Goal: Information Seeking & Learning: Learn about a topic

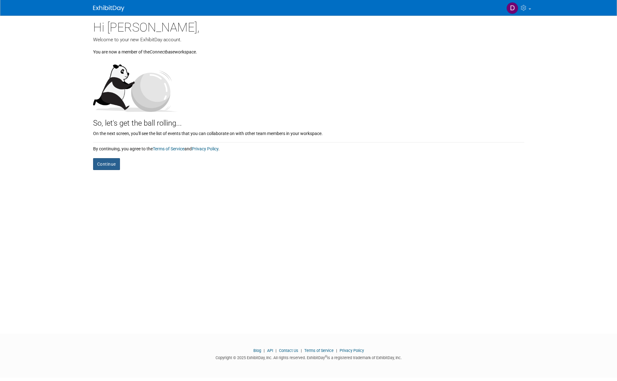
click at [105, 162] on button "Continue" at bounding box center [106, 164] width 27 height 12
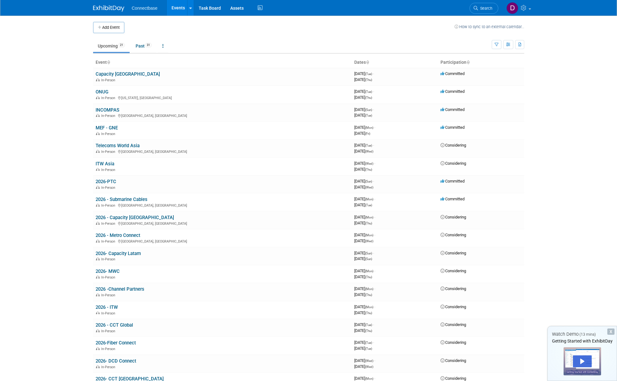
click at [575, 54] on body "Connectbase Events Add Event Bulk Upload Events Shareable Event Boards Task Boa…" at bounding box center [308, 190] width 617 height 381
click at [551, 55] on body "Connectbase Events Add Event Bulk Upload Events Shareable Event Boards Task Boa…" at bounding box center [308, 190] width 617 height 381
click at [27, 199] on body "Connectbase Events Add Event Bulk Upload Events Shareable Event Boards Task Boa…" at bounding box center [308, 190] width 617 height 381
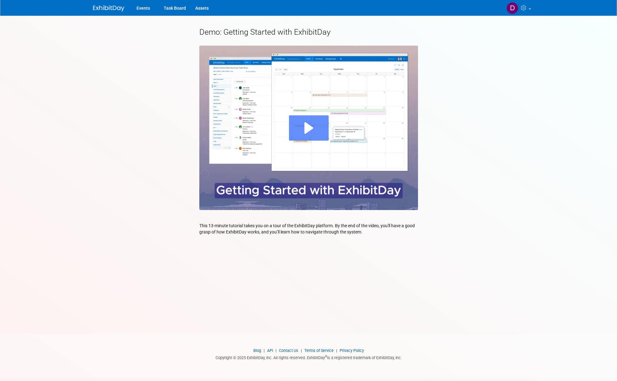
click at [303, 131] on div "Play" at bounding box center [309, 127] width 40 height 25
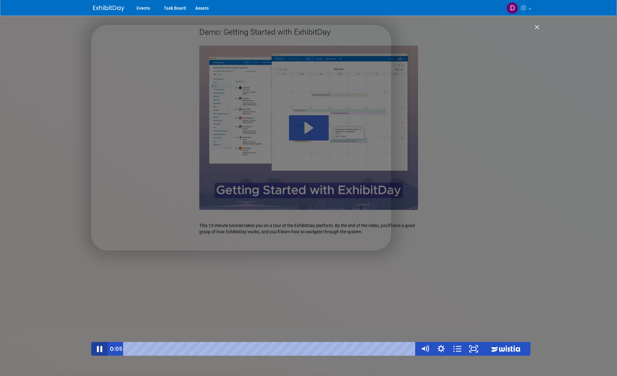
click at [101, 348] on icon "Pause" at bounding box center [99, 349] width 5 height 6
click at [99, 351] on icon "Play Video" at bounding box center [100, 349] width 5 height 7
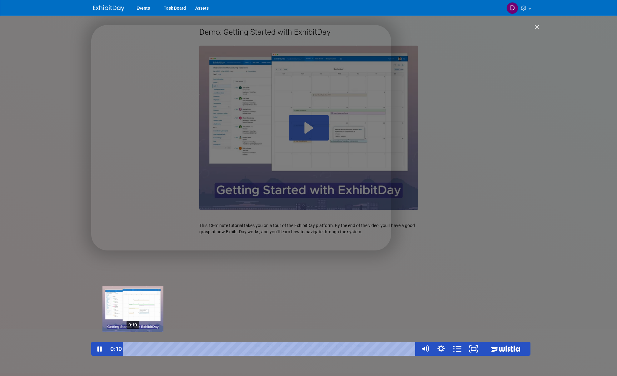
drag, startPoint x: 145, startPoint y: 349, endPoint x: 133, endPoint y: 350, distance: 12.2
click at [133, 350] on div "Playbar" at bounding box center [133, 349] width 5 height 5
click at [137, 350] on div "0:22" at bounding box center [271, 349] width 284 height 14
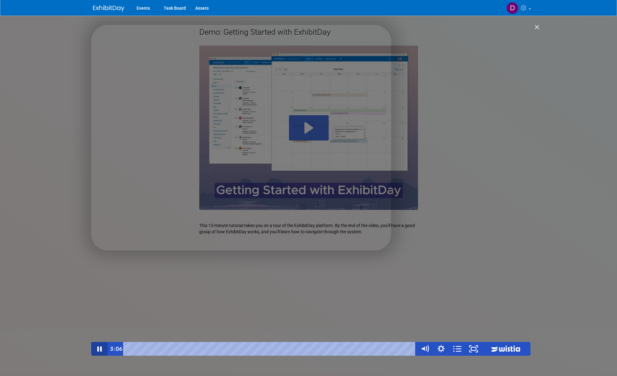
click at [102, 350] on icon "Pause" at bounding box center [99, 349] width 16 height 14
click at [102, 346] on icon "Play Video" at bounding box center [99, 349] width 19 height 17
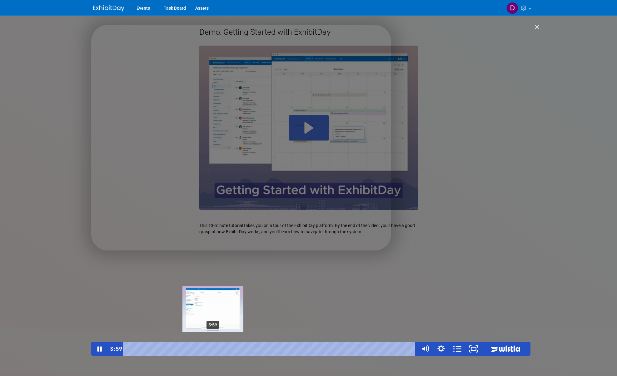
click at [213, 349] on div "3:59" at bounding box center [271, 349] width 284 height 14
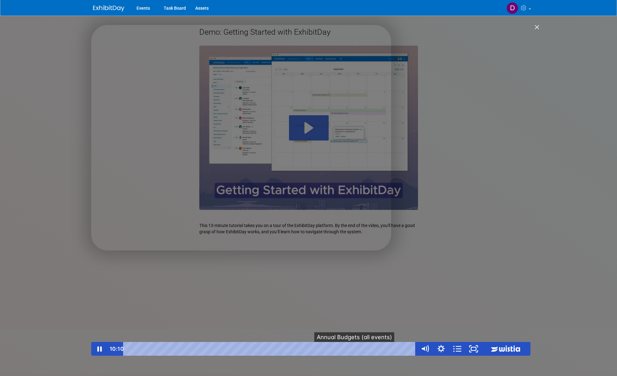
click at [354, 351] on button "●" at bounding box center [355, 349] width 7 height 14
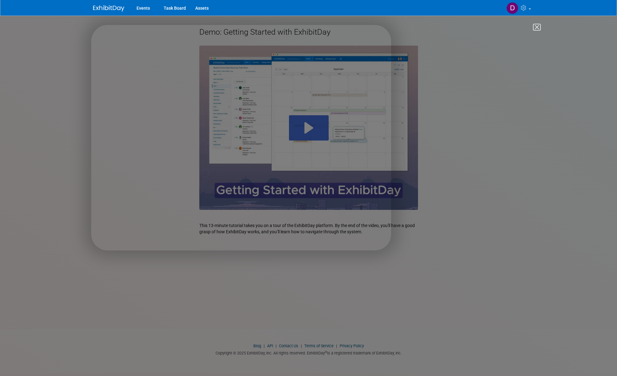
click at [536, 29] on img "Close" at bounding box center [534, 30] width 11 height 11
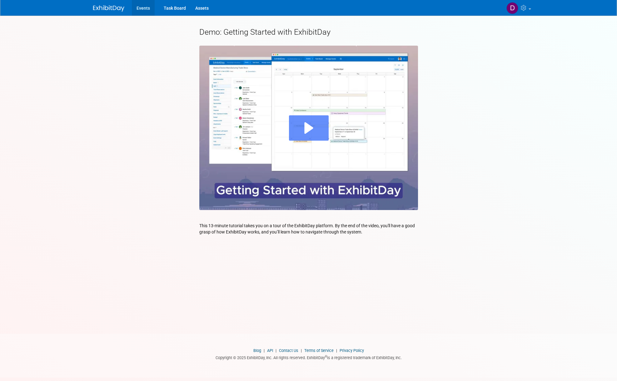
click at [144, 8] on link "Events" at bounding box center [143, 8] width 23 height 16
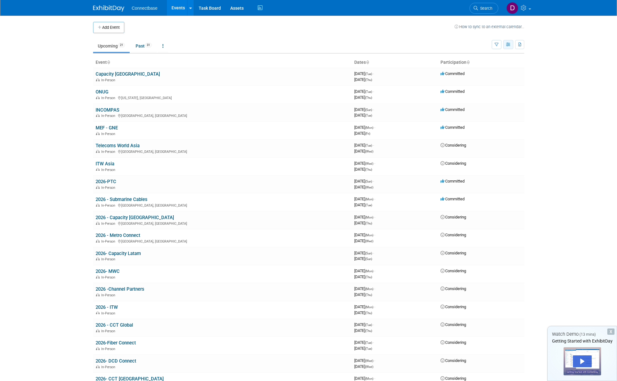
click at [512, 45] on button "button" at bounding box center [508, 44] width 10 height 9
click at [481, 96] on link "Expert Grid" at bounding box center [482, 95] width 52 height 9
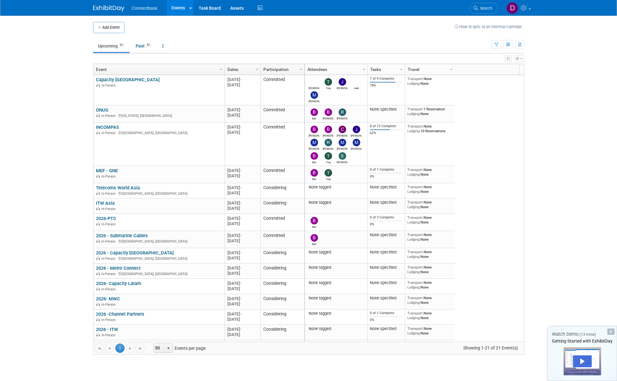
drag, startPoint x: 519, startPoint y: 137, endPoint x: 521, endPoint y: 227, distance: 90.3
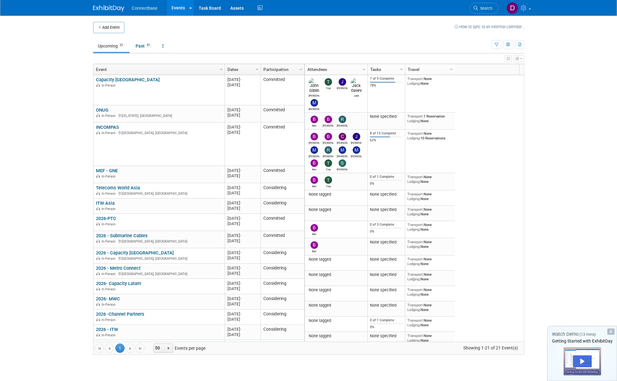
click at [521, 227] on div "John Trey James Jack Mary Ann 7 of 9 Complete 78% Transport: None Lodging: None…" at bounding box center [414, 208] width 220 height 267
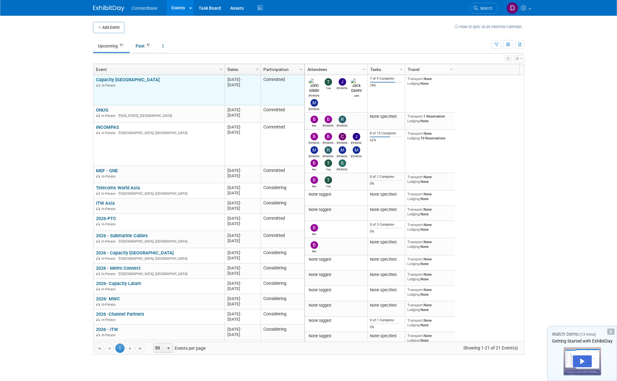
click at [123, 80] on link "Capacity [GEOGRAPHIC_DATA]" at bounding box center [128, 80] width 64 height 6
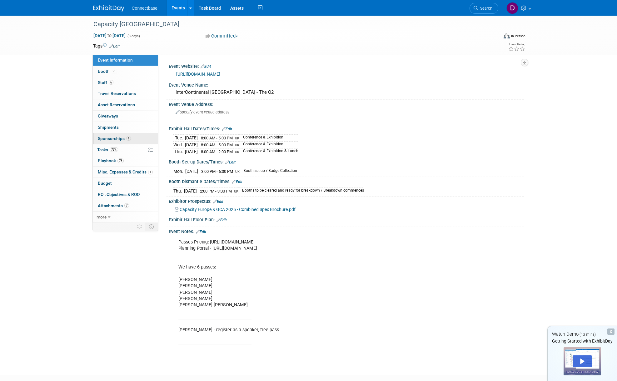
click at [106, 137] on span "Sponsorships 1" at bounding box center [114, 138] width 33 height 5
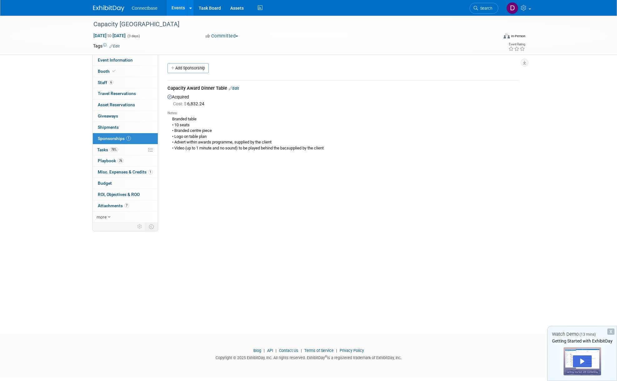
click at [328, 119] on div "Branded table • 10 seats • Branded centre piece • Logo on table plan • Advert w…" at bounding box center [343, 134] width 352 height 36
click at [68, 95] on div "Capacity [GEOGRAPHIC_DATA] [DATE] to [DATE] (3 days) [DATE] to [DATE] Committed…" at bounding box center [308, 169] width 617 height 307
click at [174, 265] on div "Capacity [GEOGRAPHIC_DATA] [DATE] to [DATE] (3 days) [DATE] to [DATE] Committed…" at bounding box center [308, 169] width 617 height 307
